Goal: Task Accomplishment & Management: Use online tool/utility

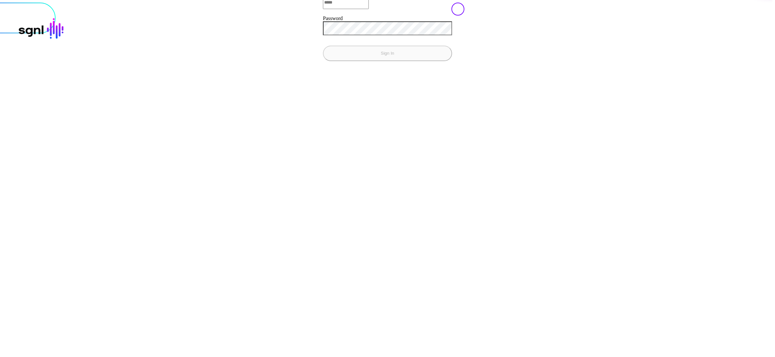
click at [323, 9] on input "Email" at bounding box center [346, 2] width 46 height 13
type input "**********"
click at [323, 46] on button "Sign In" at bounding box center [387, 54] width 129 height 16
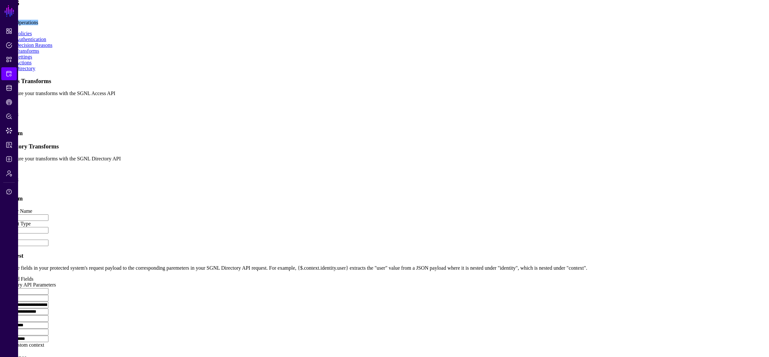
scroll to position [394, 0]
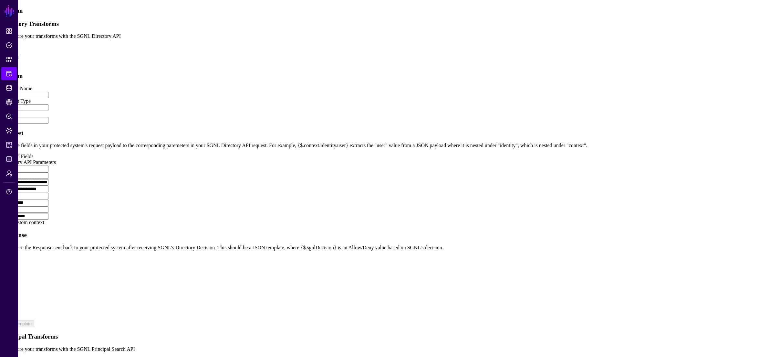
click at [404, 255] on div at bounding box center [385, 286] width 764 height 63
click at [229, 255] on div at bounding box center [125, 335] width 207 height 161
click at [229, 255] on div "asd" at bounding box center [125, 335] width 207 height 161
type textarea "*"
click at [229, 255] on div at bounding box center [125, 335] width 207 height 161
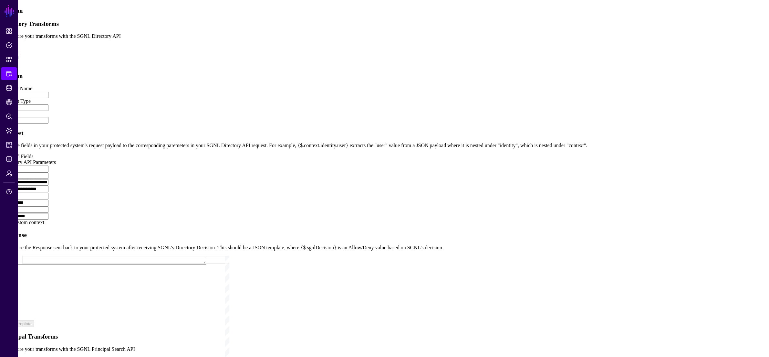
scroll to position [13, 0]
click at [229, 193] on div "{ { - end - } } { { - /* Step 4: Build Okta structure */ - } } { "commands" : […" at bounding box center [125, 134] width 207 height 563
click at [580, 251] on app-integrations-item-transforms "**********" at bounding box center [385, 162] width 764 height 415
click at [229, 196] on div "{ { - end - } } { { - /* Step 4: Build Okta structure */ - } } { "commands" : […" at bounding box center [125, 134] width 207 height 563
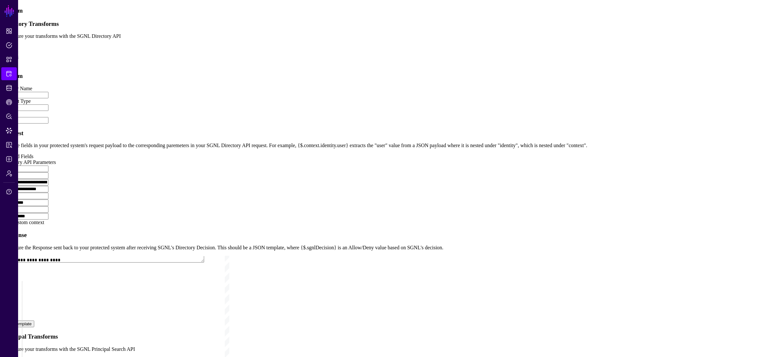
click at [229, 210] on div "{ { - end - } } { { - /* Step 4: Build Okta structure */ - } } { "commands" : […" at bounding box center [125, 134] width 207 height 563
click at [229, 195] on div "{ { - end - } } { { - /* Step 4: Build Okta structure */ - } } { "commands" : […" at bounding box center [125, 134] width 207 height 563
type textarea "* *** *"
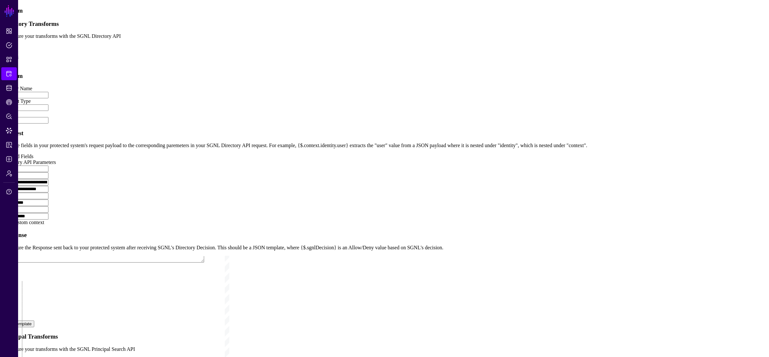
click at [229, 244] on div "{ { - end - } } { { - /* Step 4: Build Okta structure */ - } } { "commands" : […" at bounding box center [125, 134] width 207 height 563
